Goal: Check status: Check status

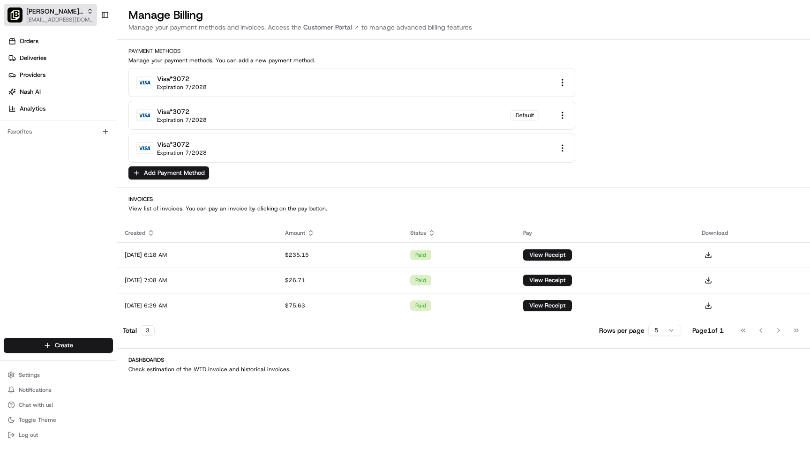
click at [83, 16] on span "[EMAIL_ADDRESS][DOMAIN_NAME]" at bounding box center [59, 20] width 67 height 8
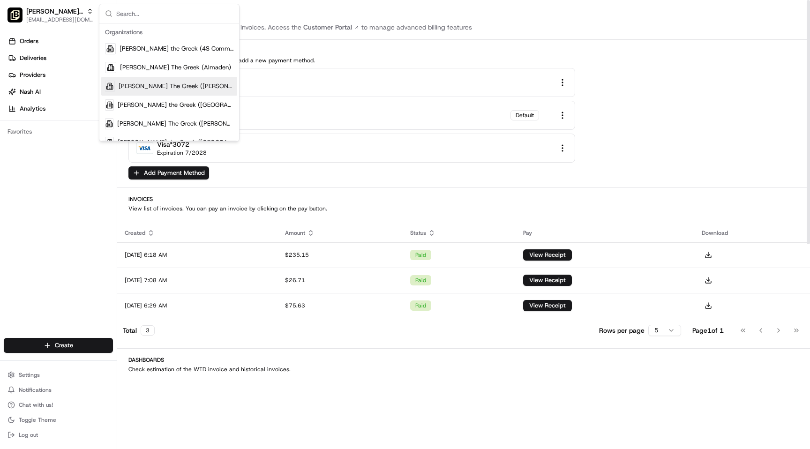
click at [723, 113] on div "visa *3072 Expiration 7/2028 visa *3072 Expiration 7/2028 Default visa *3072 Ex…" at bounding box center [463, 115] width 671 height 95
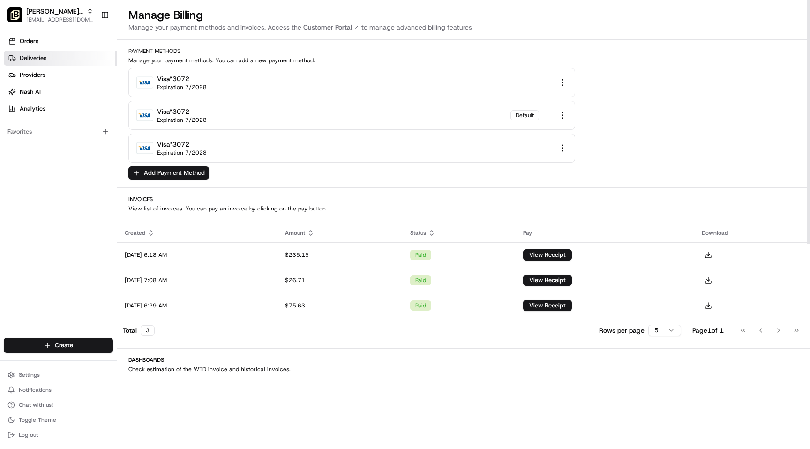
click at [103, 59] on link "Deliveries" at bounding box center [60, 58] width 113 height 15
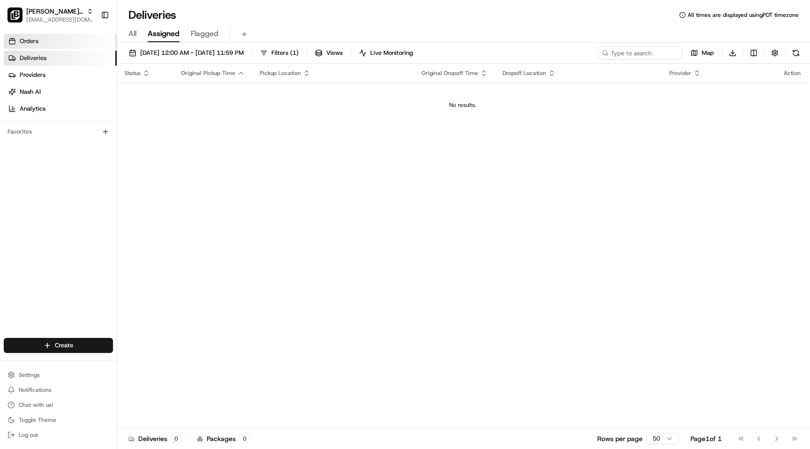
click at [79, 45] on link "Orders" at bounding box center [60, 41] width 113 height 15
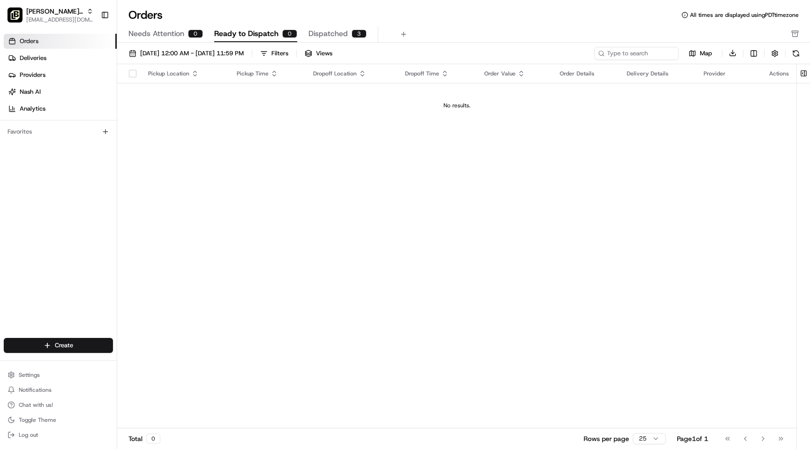
click at [325, 30] on span "Dispatched" at bounding box center [328, 33] width 39 height 11
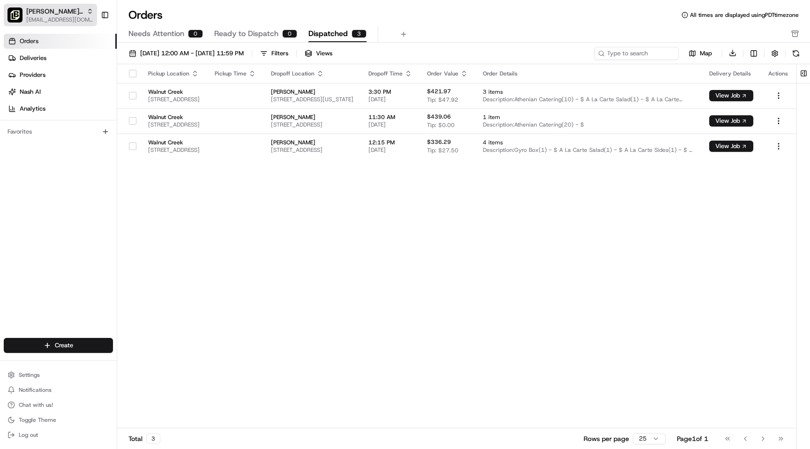
click at [41, 12] on span "[PERSON_NAME] the Greek (Walnut Creek)" at bounding box center [54, 11] width 57 height 9
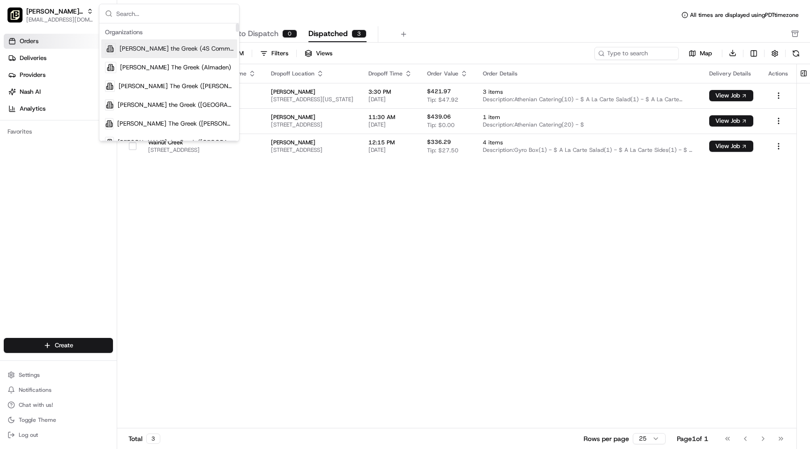
click at [344, 312] on div "Pickup Location Pickup Time Dropoff Location Dropoff Time Order Value Order Det…" at bounding box center [456, 246] width 679 height 365
